Goal: Find specific page/section: Find specific page/section

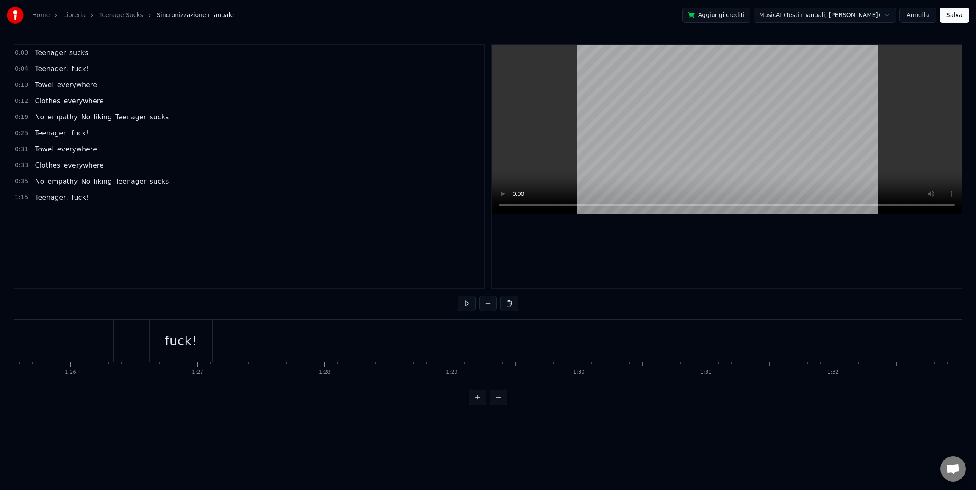
click at [54, 171] on div "Clothes everywhere" at bounding box center [68, 165] width 75 height 15
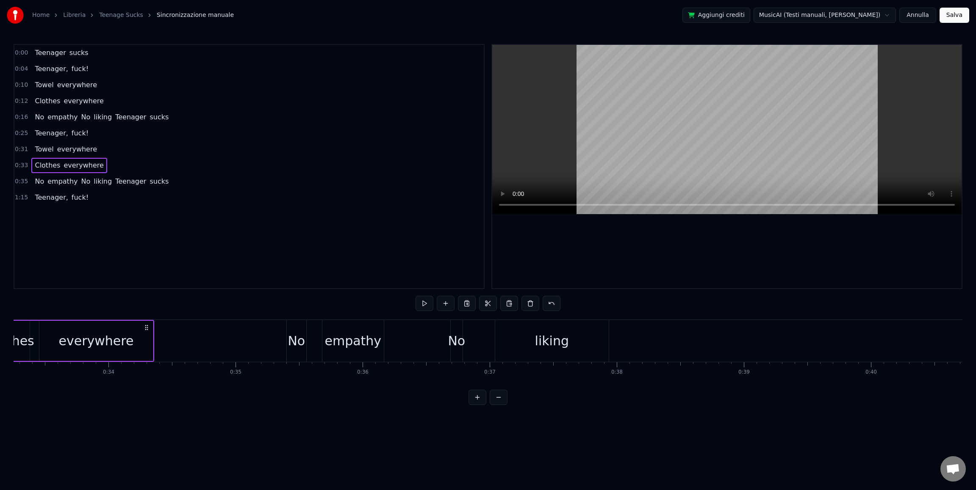
scroll to position [0, 4158]
